Goal: Obtain resource: Obtain resource

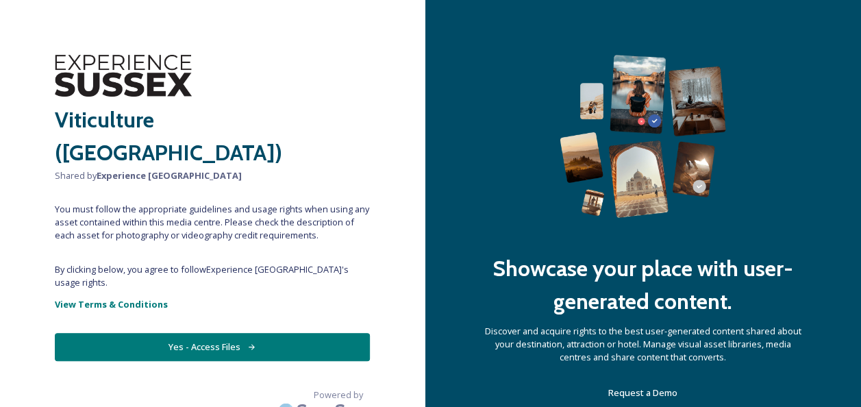
click at [204, 333] on button "Yes - Access Files" at bounding box center [212, 347] width 315 height 28
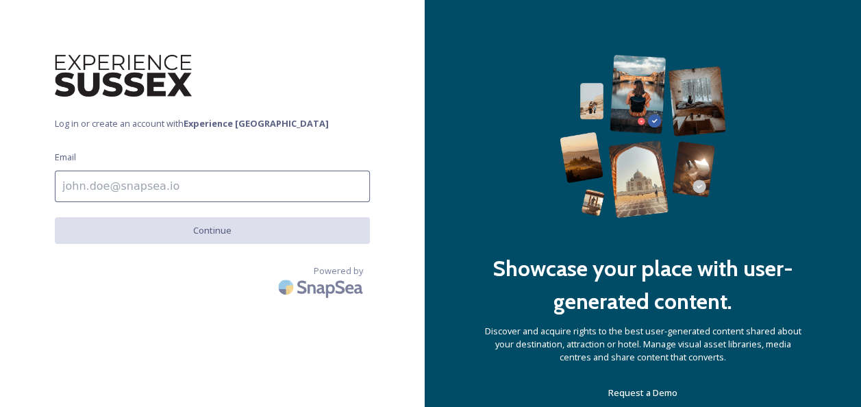
click at [156, 190] on input at bounding box center [212, 187] width 315 height 32
type input "[PERSON_NAME][EMAIL_ADDRESS][PERSON_NAME][DOMAIN_NAME]"
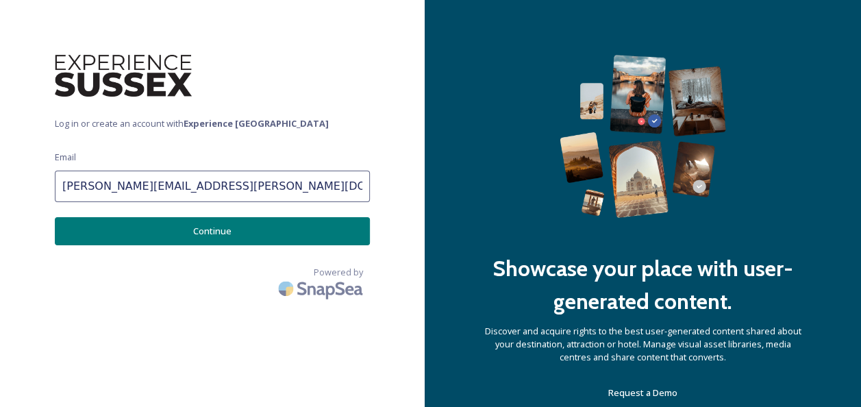
click at [191, 232] on button "Continue" at bounding box center [212, 231] width 315 height 28
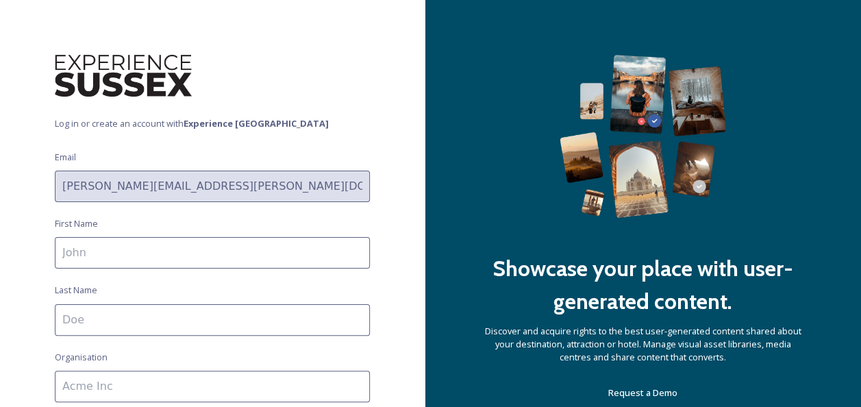
click at [169, 256] on input at bounding box center [212, 253] width 315 height 32
type input "[PERSON_NAME]"
type input "East Sussex County Council"
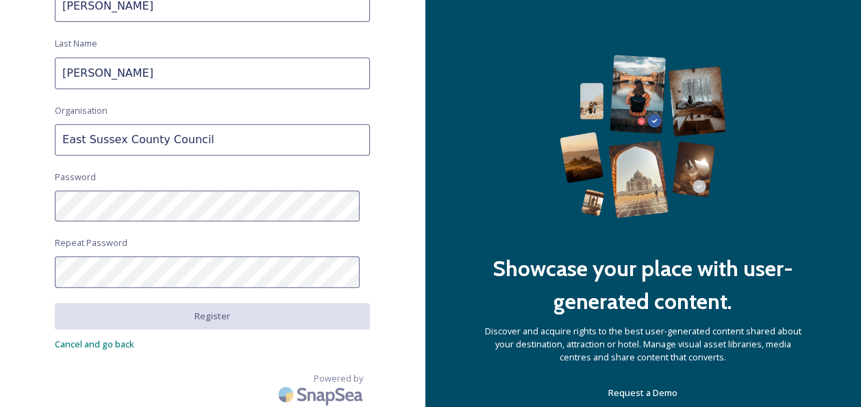
scroll to position [248, 0]
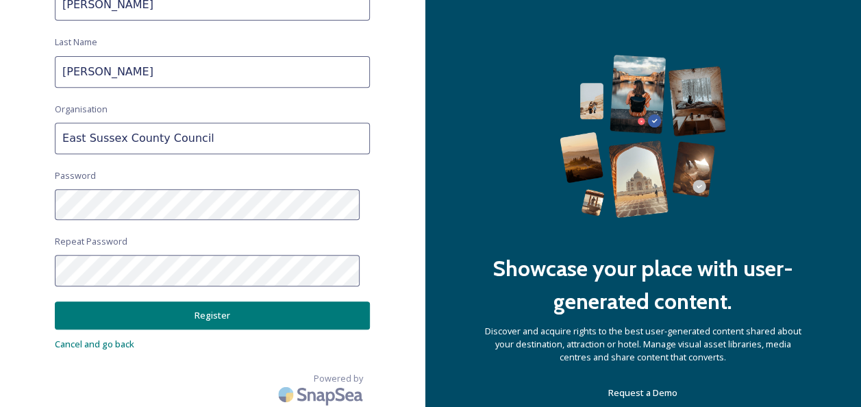
click at [219, 311] on button "Register" at bounding box center [212, 315] width 315 height 28
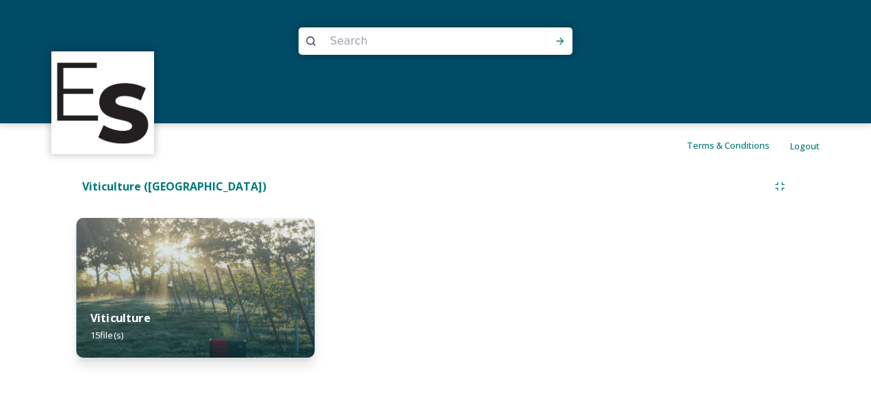
click at [168, 321] on div "Viticulture 15 file(s)" at bounding box center [196, 326] width 238 height 62
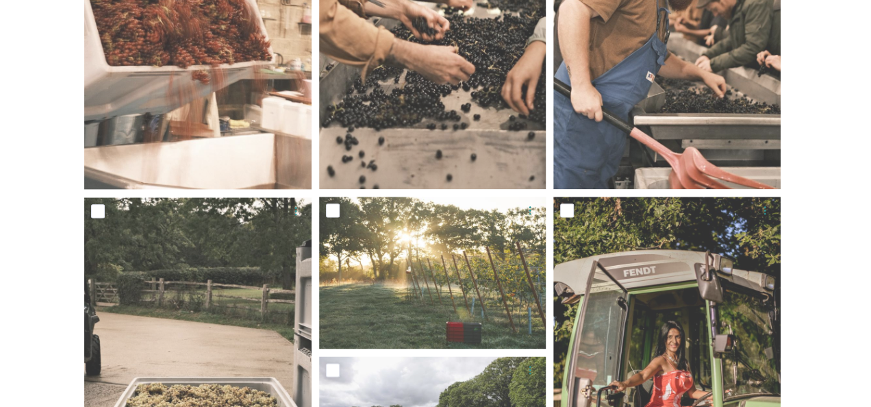
scroll to position [303, 0]
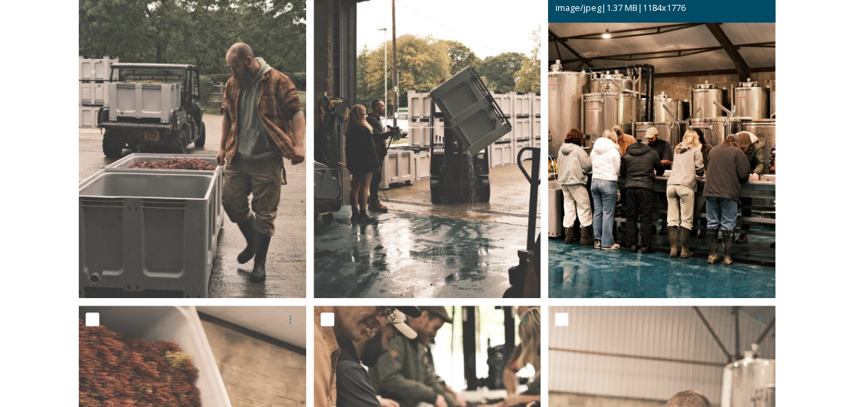
click at [659, 206] on img at bounding box center [661, 127] width 227 height 341
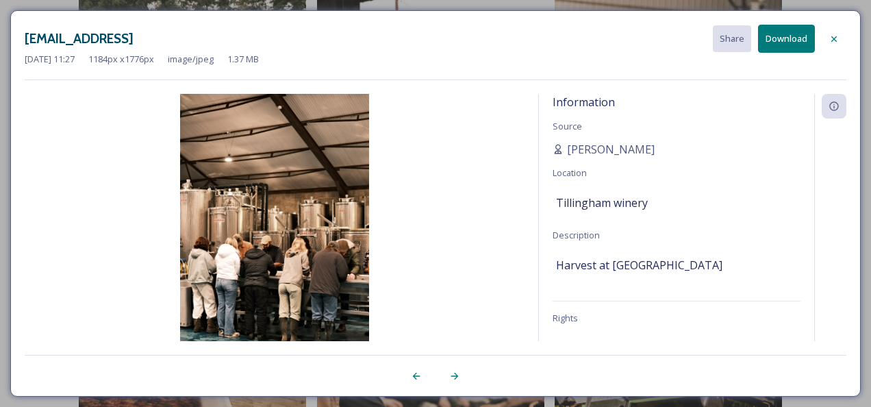
click at [456, 378] on icon at bounding box center [455, 376] width 8 height 7
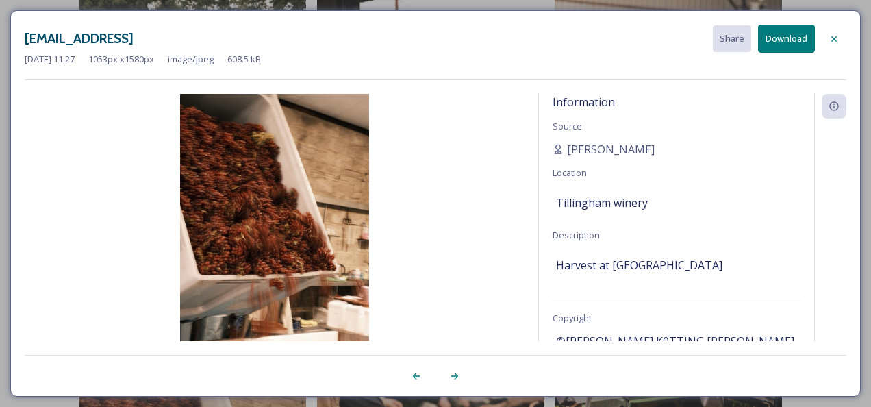
click at [456, 378] on icon at bounding box center [455, 376] width 8 height 7
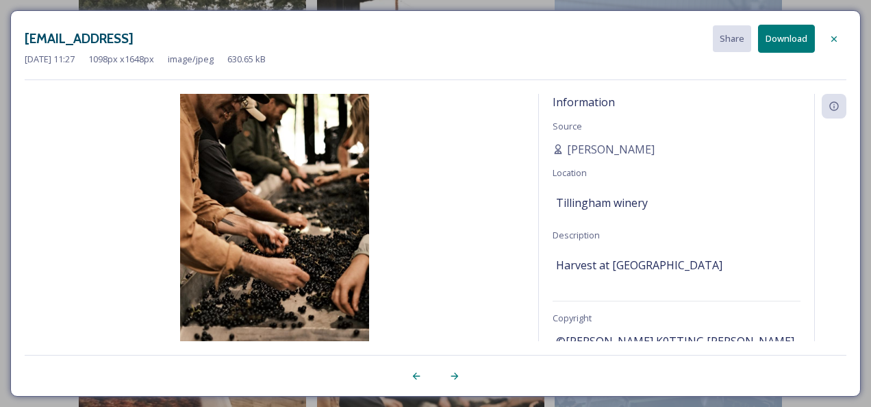
click at [456, 378] on icon at bounding box center [455, 376] width 8 height 7
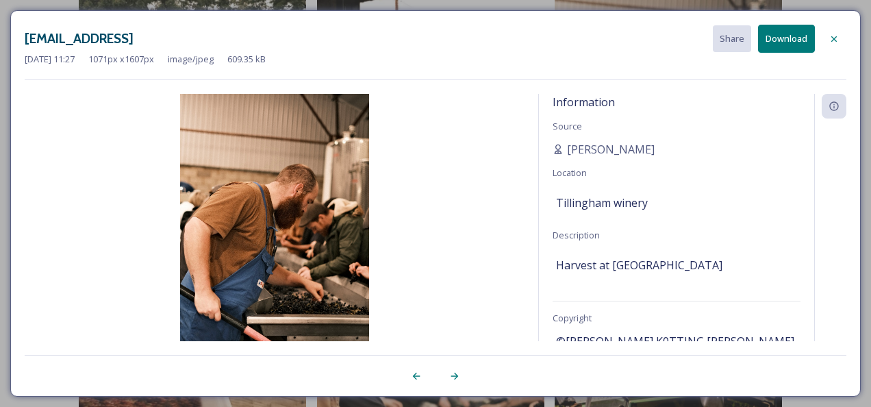
drag, startPoint x: 456, startPoint y: 378, endPoint x: 415, endPoint y: 375, distance: 41.2
click at [415, 375] on icon at bounding box center [416, 376] width 11 height 11
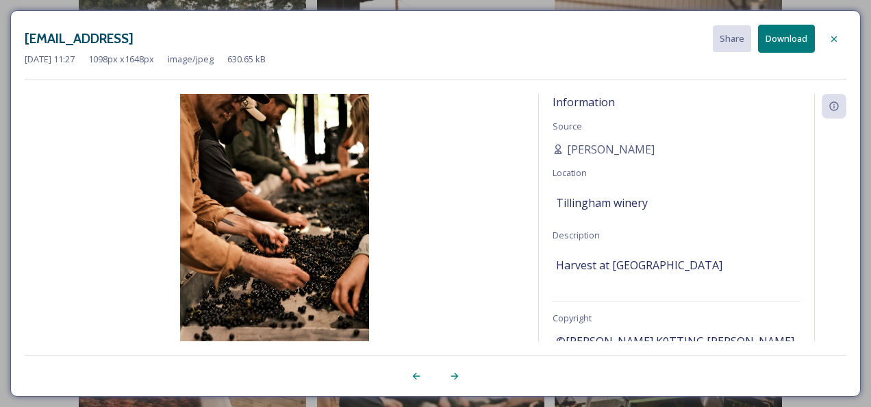
click at [453, 373] on icon at bounding box center [454, 376] width 11 height 11
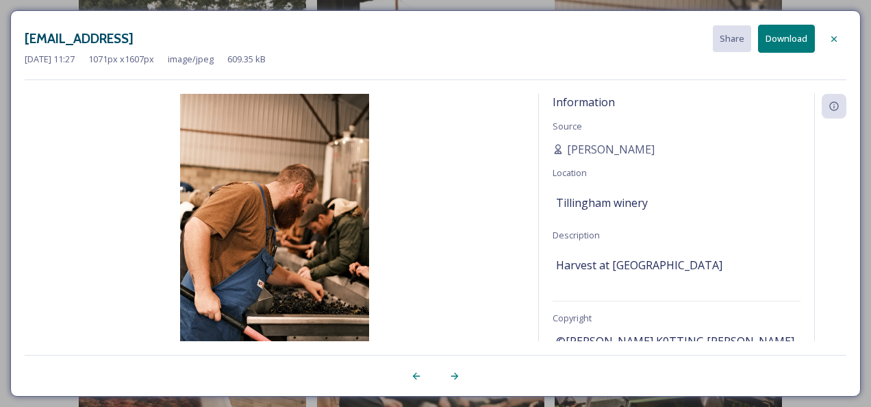
click at [453, 373] on icon at bounding box center [454, 376] width 11 height 11
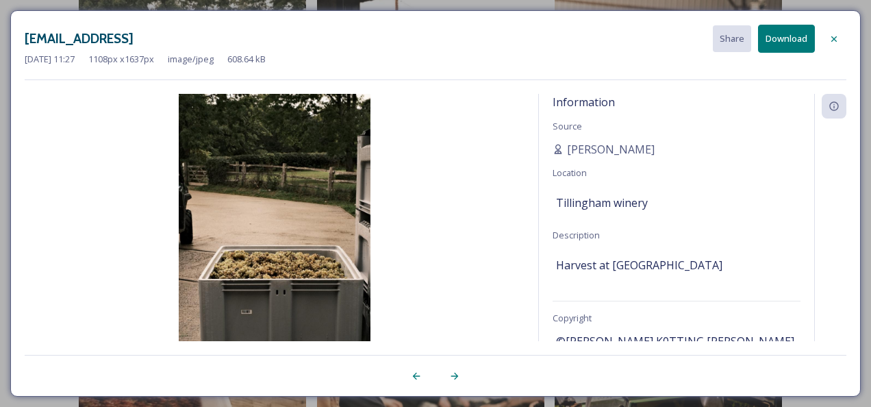
click at [453, 373] on icon at bounding box center [454, 376] width 11 height 11
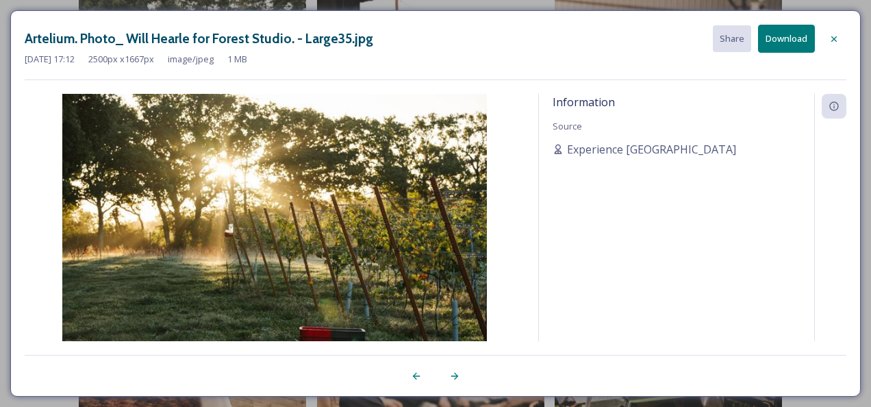
click at [453, 373] on icon at bounding box center [454, 376] width 11 height 11
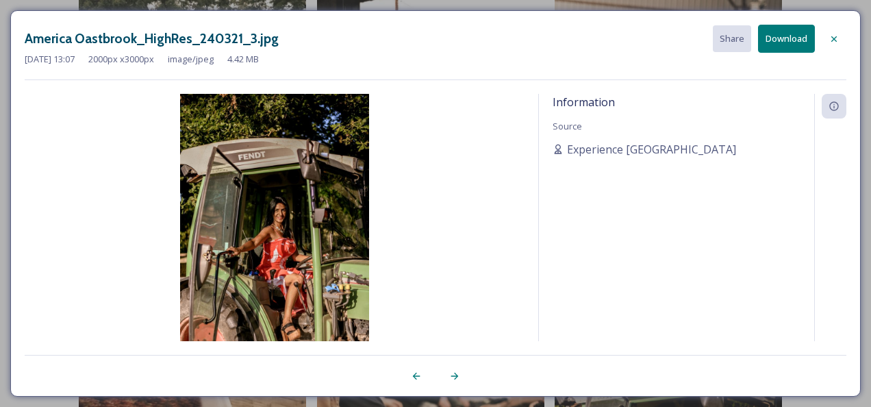
click at [453, 373] on icon at bounding box center [454, 376] width 11 height 11
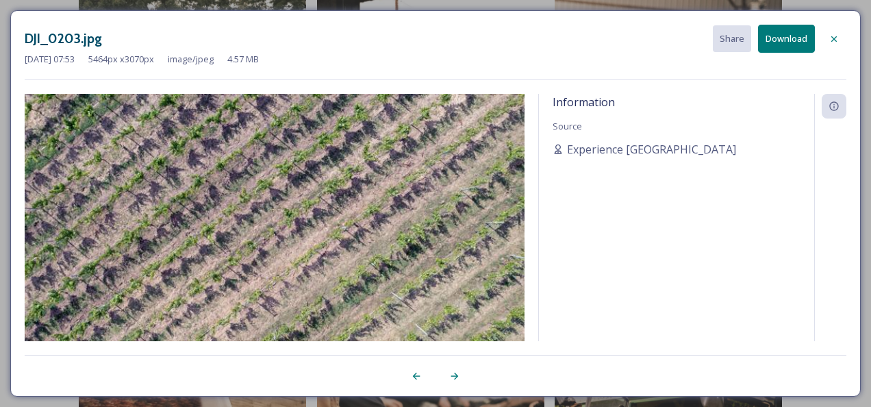
click at [453, 373] on icon at bounding box center [454, 376] width 11 height 11
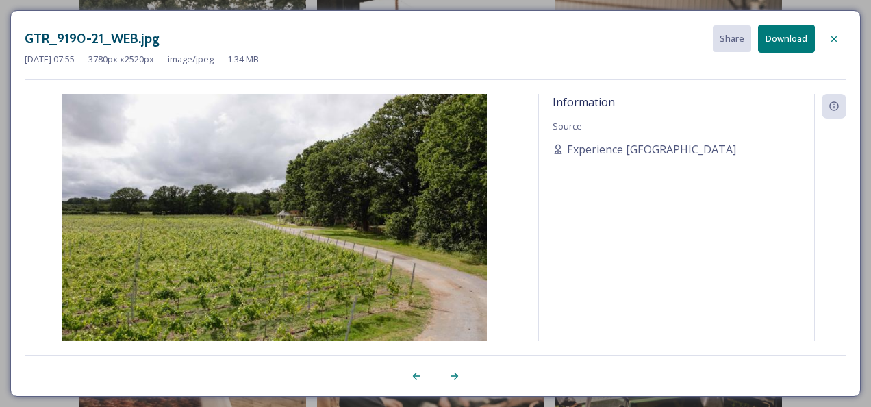
click at [453, 373] on icon at bounding box center [454, 376] width 11 height 11
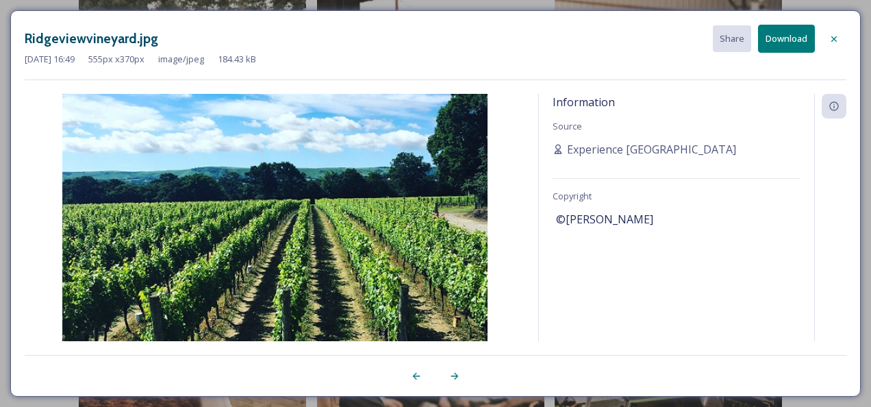
click at [453, 373] on icon at bounding box center [454, 376] width 11 height 11
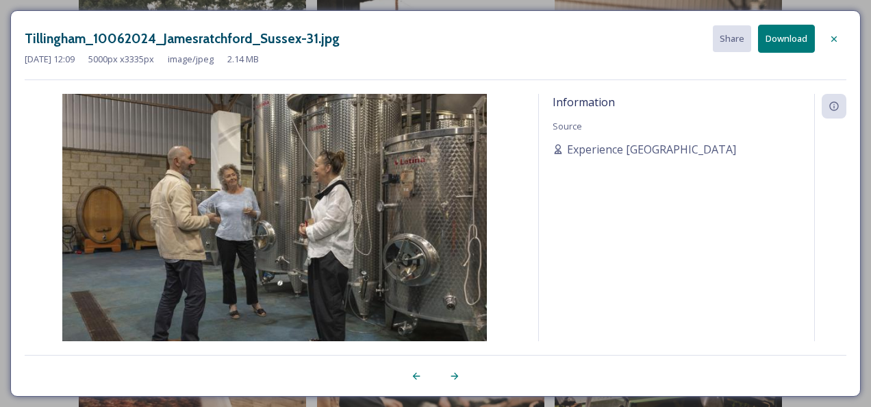
click at [453, 373] on icon at bounding box center [454, 376] width 11 height 11
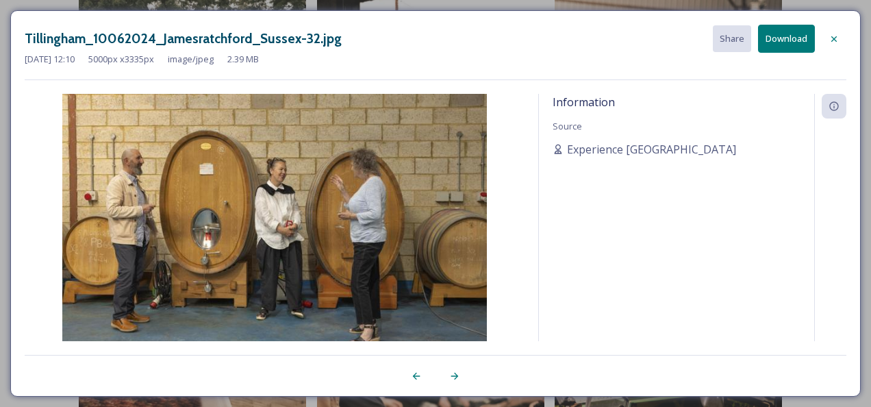
click at [453, 373] on icon at bounding box center [454, 376] width 11 height 11
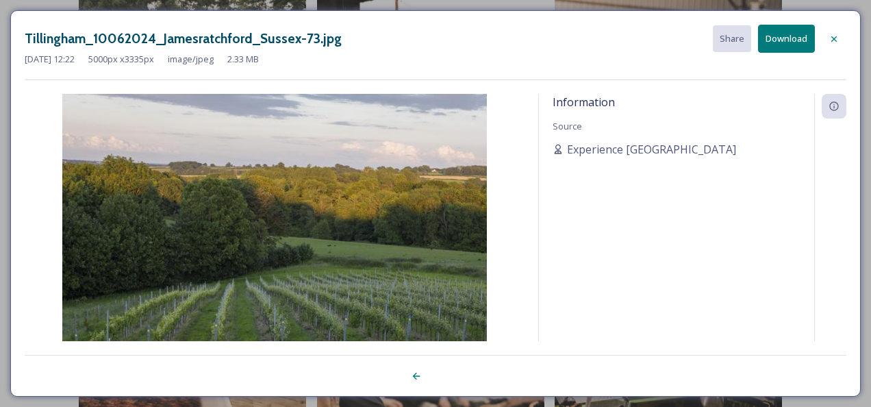
click at [453, 373] on div at bounding box center [436, 368] width 822 height 27
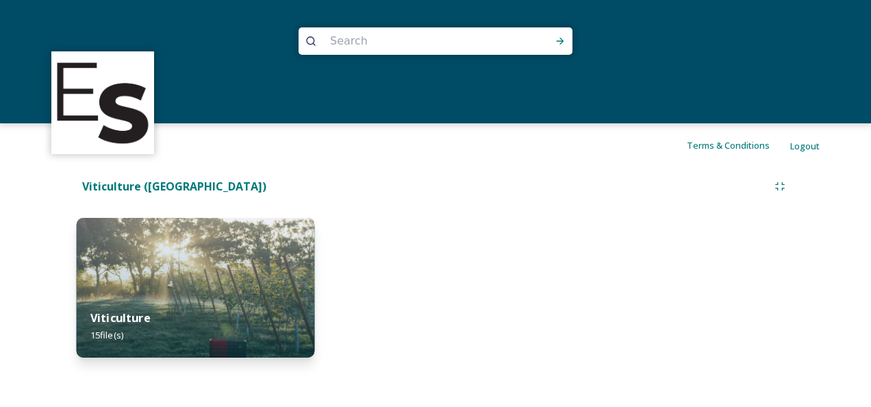
click at [186, 248] on img at bounding box center [196, 288] width 238 height 140
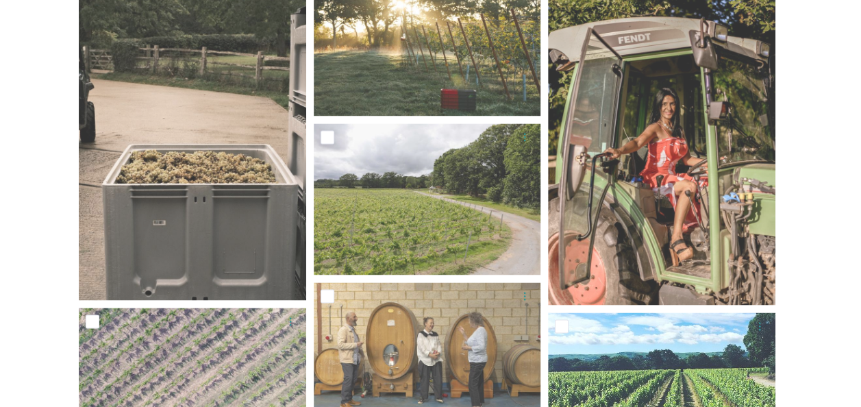
scroll to position [1180, 0]
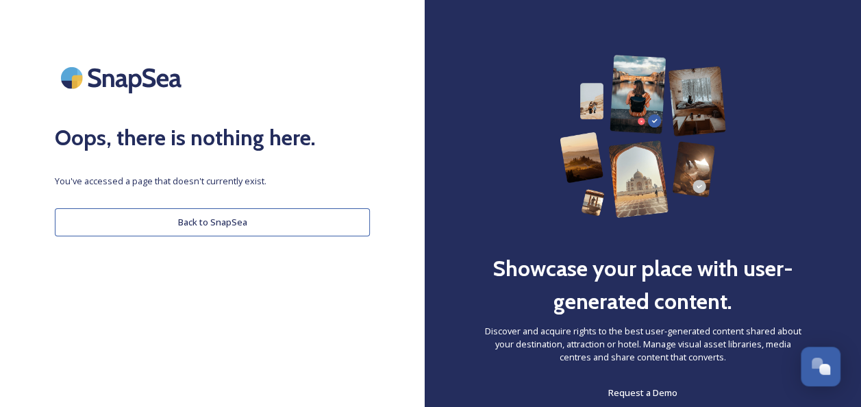
click at [256, 256] on div "Oops, there is nothing here. You've accessed a page that doesn't currently exis…" at bounding box center [212, 203] width 425 height 297
